Goal: Information Seeking & Learning: Learn about a topic

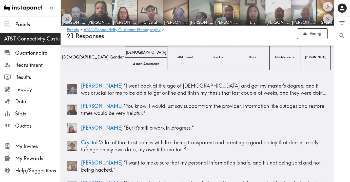
scroll to position [57, 0]
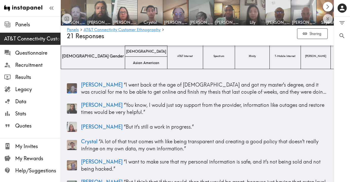
click at [327, 7] on icon "Scroll right" at bounding box center [328, 7] width 6 height 6
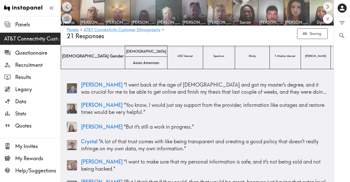
click at [327, 21] on icon "Expand to show all items" at bounding box center [328, 19] width 6 height 6
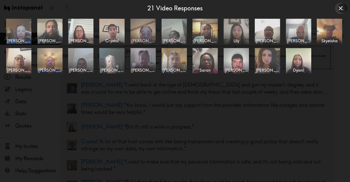
click at [149, 33] on img at bounding box center [143, 31] width 27 height 27
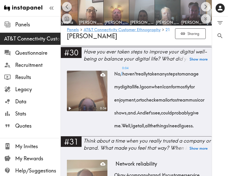
scroll to position [1388, 0]
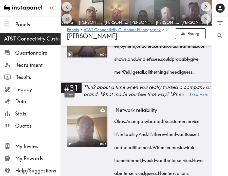
click at [69, 56] on icon "Play" at bounding box center [70, 55] width 3 height 4
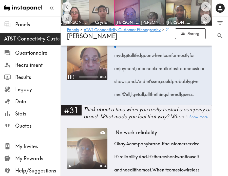
scroll to position [0, 40]
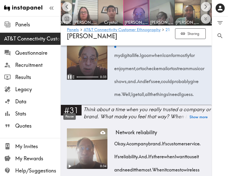
click at [69, 80] on icon "Pause" at bounding box center [69, 77] width 7 height 7
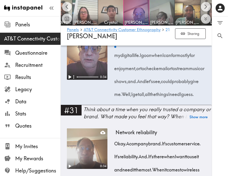
click at [202, 31] on button "Show more" at bounding box center [198, 27] width 18 height 7
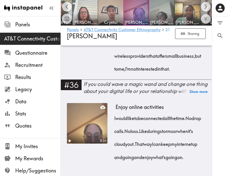
scroll to position [1980, 0]
